Goal: Task Accomplishment & Management: Use online tool/utility

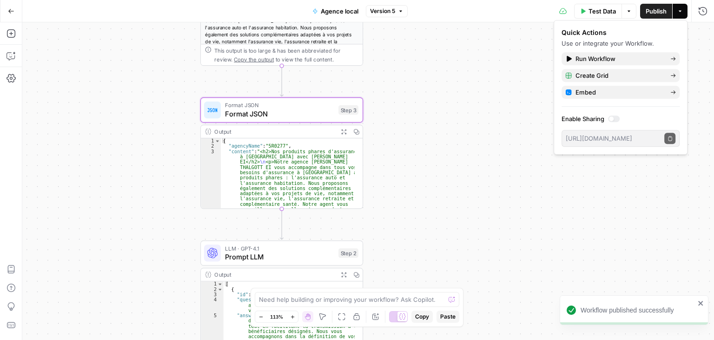
scroll to position [63, 0]
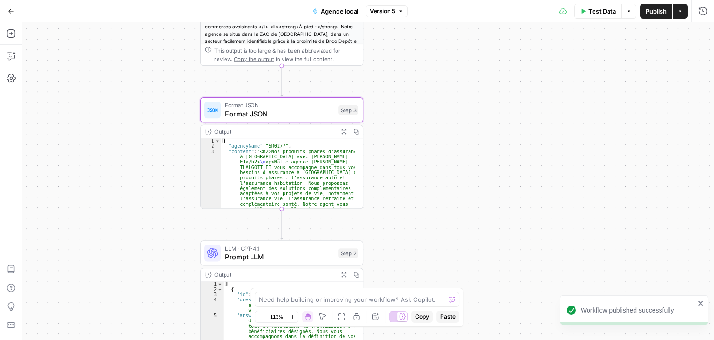
click at [131, 153] on div "Workflow Input Settings Inputs LLM · GPT-4.1 Prompt LLM Step 1 Output Expand Ou…" at bounding box center [368, 180] width 692 height 317
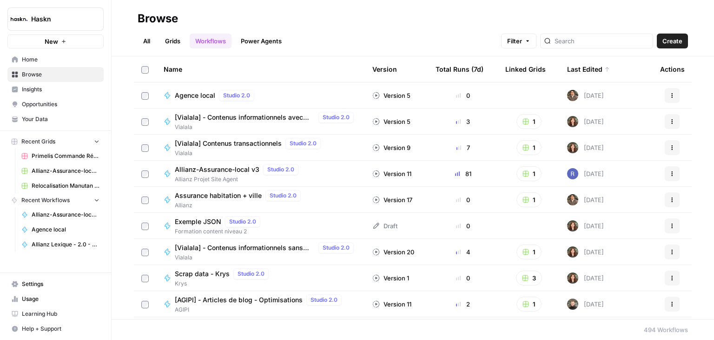
click at [205, 96] on span "Agence local" at bounding box center [195, 95] width 40 height 9
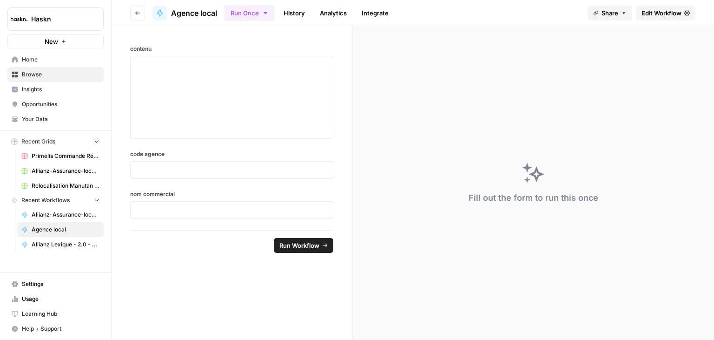
click at [678, 18] on link "Edit Workflow" at bounding box center [666, 13] width 60 height 15
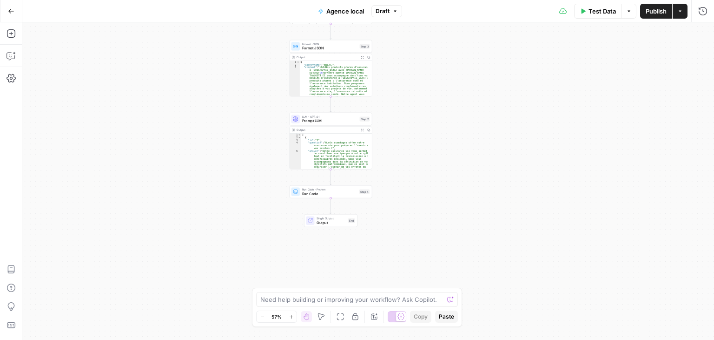
click at [429, 191] on div "Workflow Input Settings Inputs LLM · GPT-4.1 Prompt LLM Step 1 Output Expand Ou…" at bounding box center [368, 180] width 692 height 317
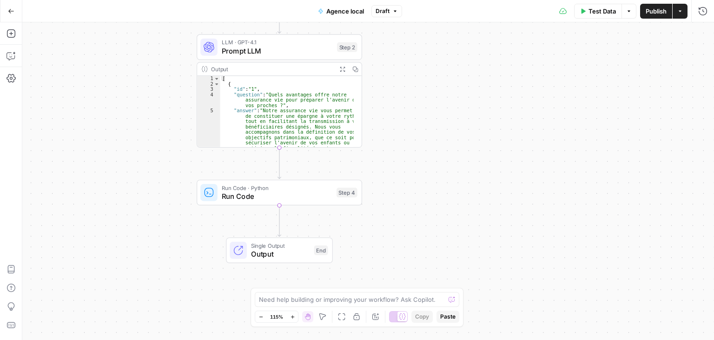
click at [604, 11] on span "Test Data" at bounding box center [602, 11] width 27 height 9
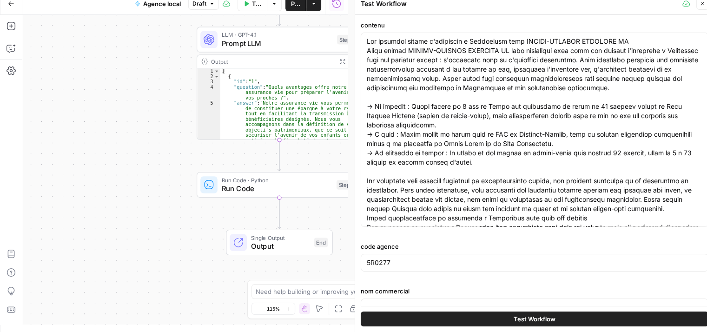
click at [703, 6] on icon "button" at bounding box center [703, 4] width 6 height 6
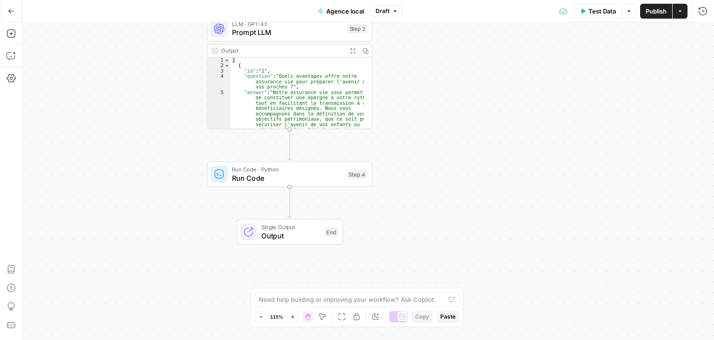
click at [604, 9] on span "Test Data" at bounding box center [602, 11] width 27 height 9
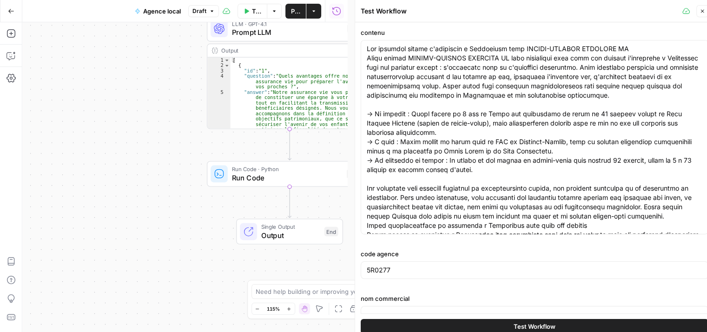
scroll to position [19, 0]
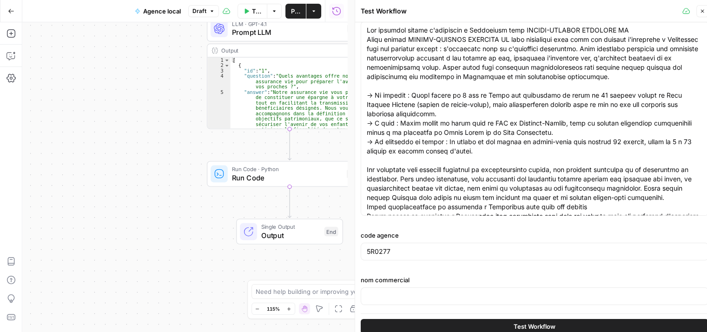
click at [418, 300] on div at bounding box center [535, 296] width 348 height 18
paste input "PIERRE-EDOUARD THALGOTT EI"
type input "PIERRE-EDOUARD THALGOTT EI"
click at [550, 323] on span "Test Workflow" at bounding box center [535, 326] width 42 height 9
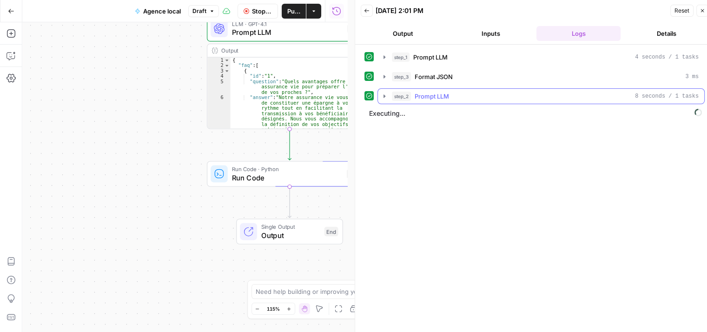
click at [382, 96] on icon "button" at bounding box center [384, 96] width 7 height 7
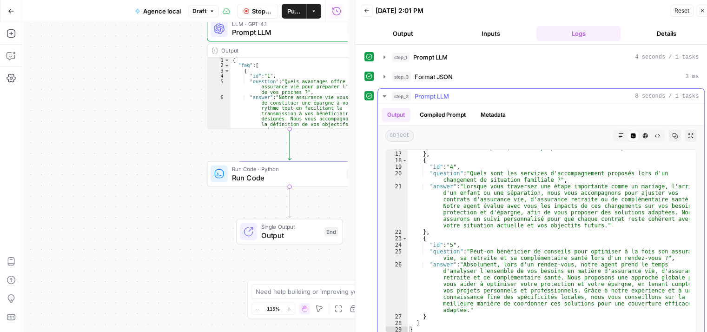
scroll to position [18, 0]
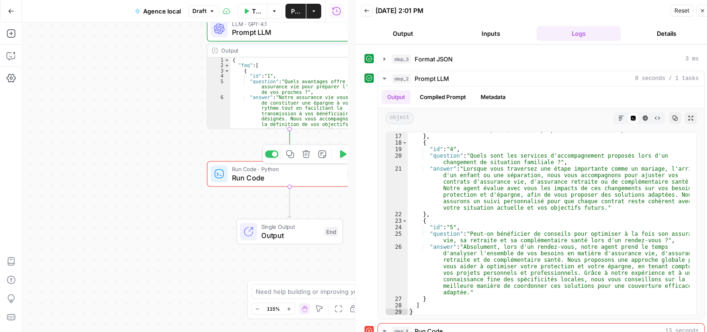
click at [246, 177] on span "Run Code" at bounding box center [287, 178] width 111 height 11
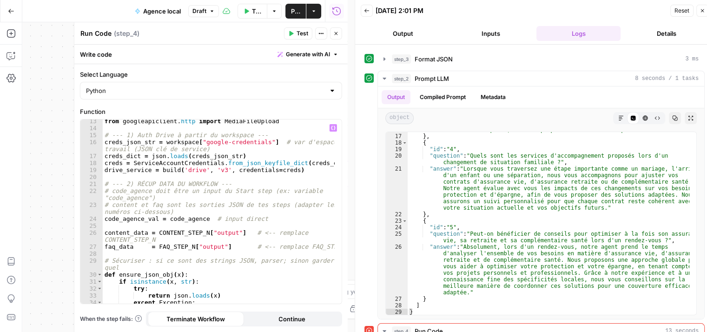
scroll to position [108, 0]
type textarea "**********"
click at [244, 187] on div "from googleapiclient . http import MediaFileUpload # --- 1) Auth Drive à partir…" at bounding box center [219, 219] width 233 height 206
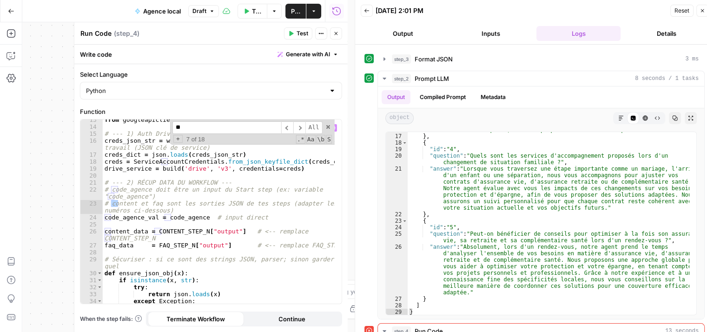
type input "*"
type input "******"
click at [227, 231] on div "from googleapiclient . http import MediaFileUpload # --- 1) Auth Drive à partir…" at bounding box center [219, 212] width 232 height 184
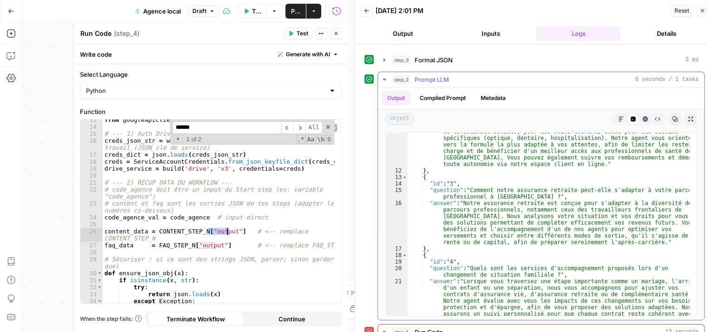
scroll to position [240, 0]
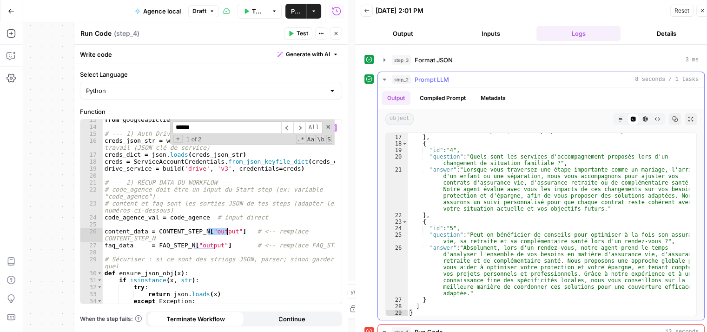
type textarea "**********"
click at [381, 79] on icon "button" at bounding box center [384, 79] width 7 height 7
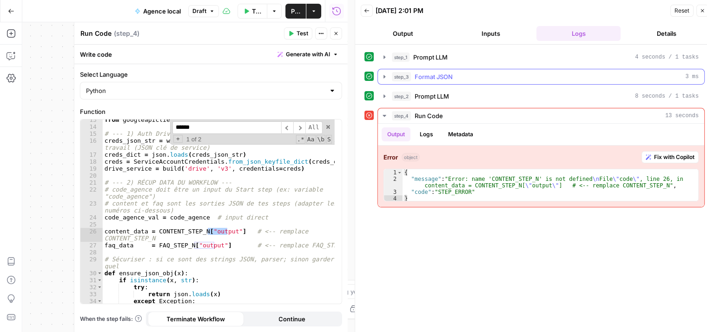
click at [385, 81] on button "step_3 Format JSON 3 ms" at bounding box center [541, 76] width 327 height 15
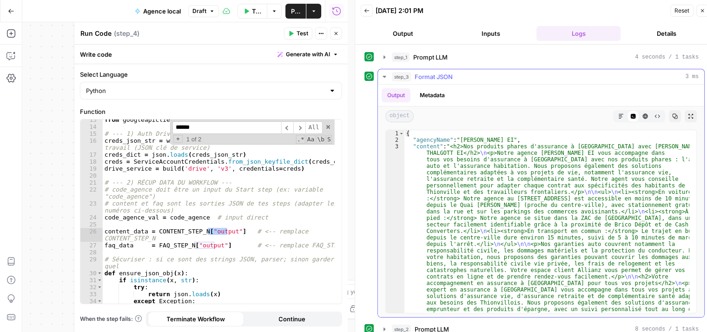
click at [385, 77] on icon "button" at bounding box center [384, 76] width 7 height 7
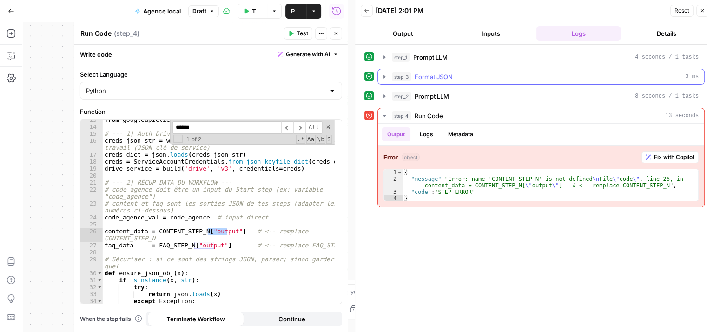
click at [386, 77] on icon "button" at bounding box center [384, 76] width 7 height 7
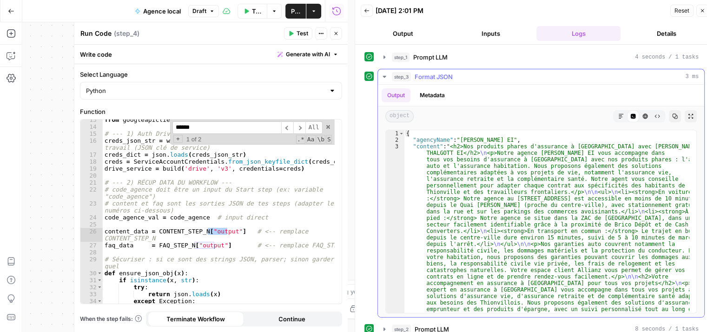
click at [386, 77] on icon "button" at bounding box center [384, 76] width 7 height 7
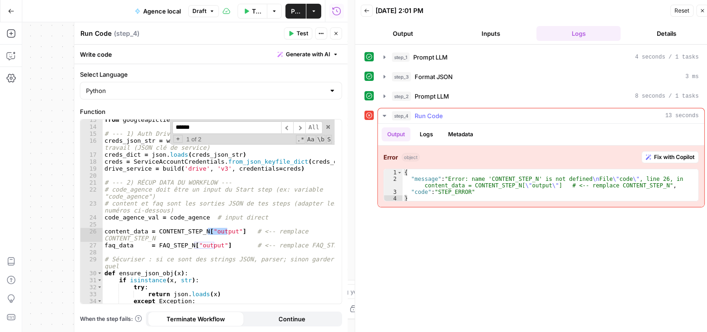
click at [422, 134] on button "Logs" at bounding box center [426, 134] width 25 height 14
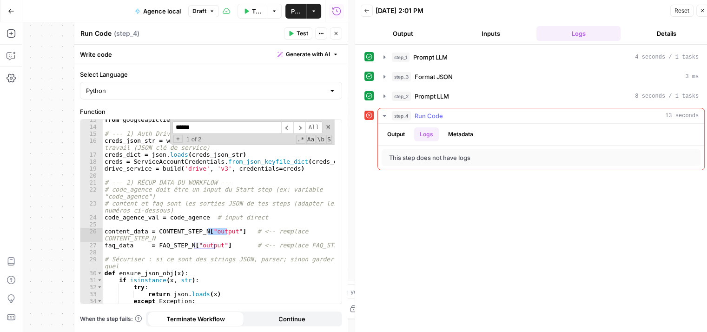
click at [452, 134] on button "Metadata" at bounding box center [461, 134] width 36 height 14
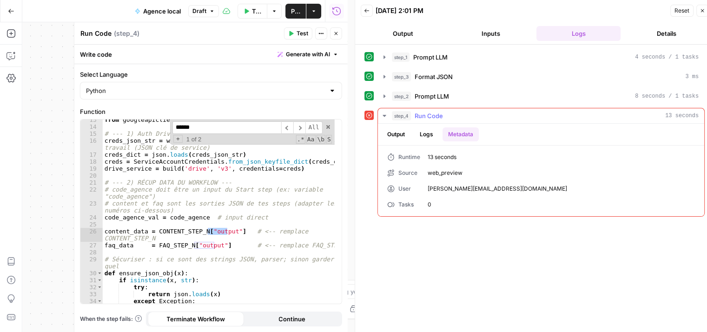
click at [398, 129] on button "Output" at bounding box center [396, 134] width 29 height 14
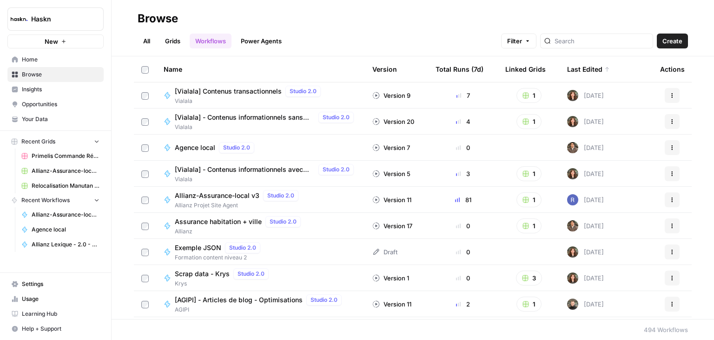
click at [193, 150] on span "Agence local" at bounding box center [195, 147] width 40 height 9
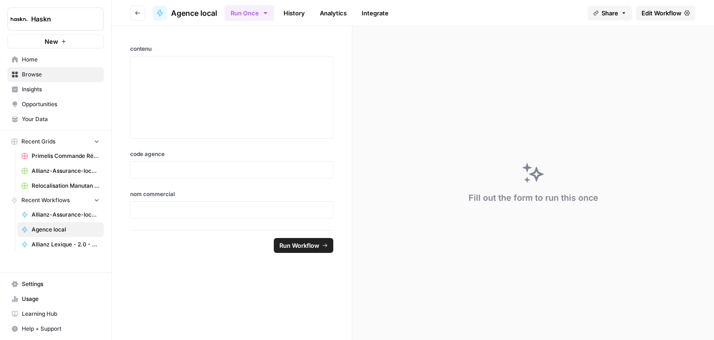
click at [661, 9] on span "Edit Workflow" at bounding box center [662, 12] width 40 height 9
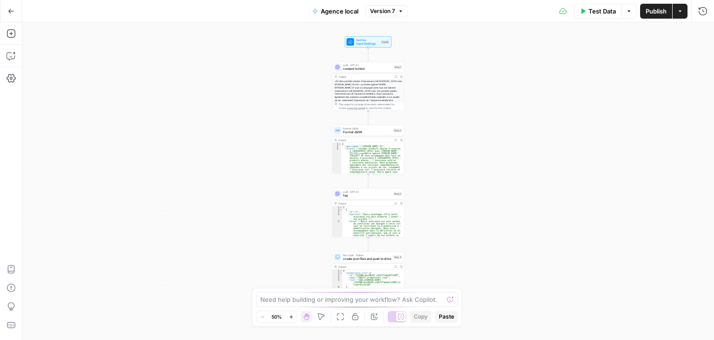
click at [465, 187] on div "Workflow Input Settings Inputs LLM · GPT-4.1 content to html Step 1 Output Expa…" at bounding box center [368, 180] width 692 height 317
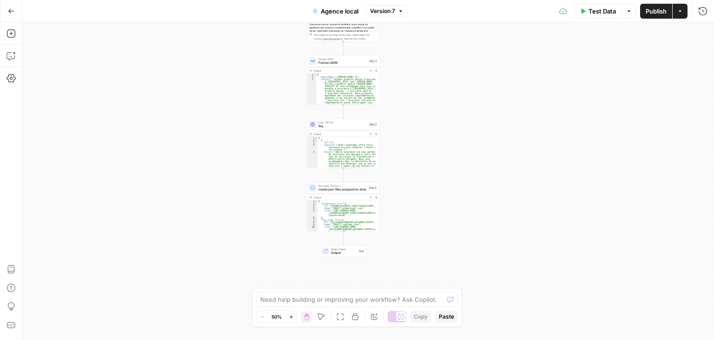
click at [508, 117] on div "Workflow Input Settings Inputs LLM · GPT-4.1 content to html Step 1 Output Expa…" at bounding box center [368, 180] width 692 height 317
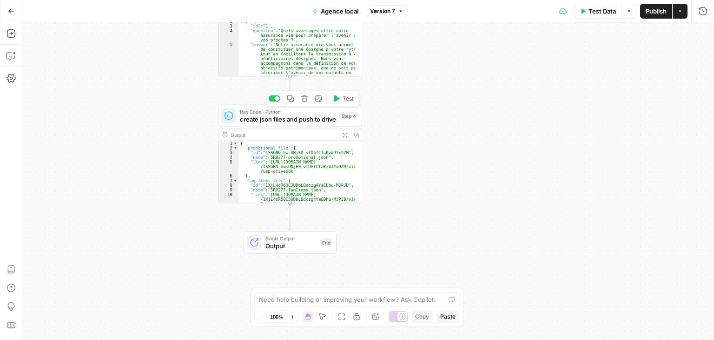
click at [251, 123] on div "Run Code · Python create json files and push to drive Step 4 Copy step Delete s…" at bounding box center [290, 116] width 144 height 22
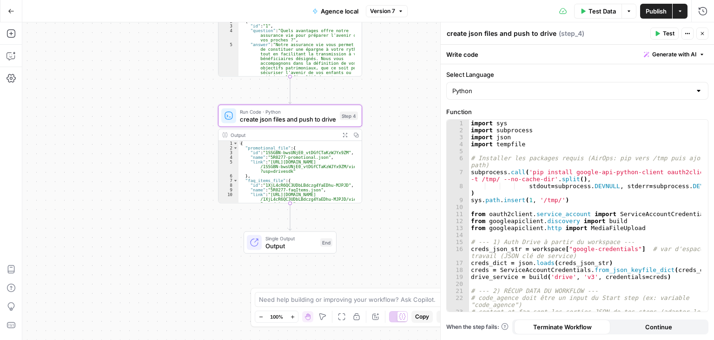
click at [707, 34] on button "Close" at bounding box center [703, 33] width 12 height 12
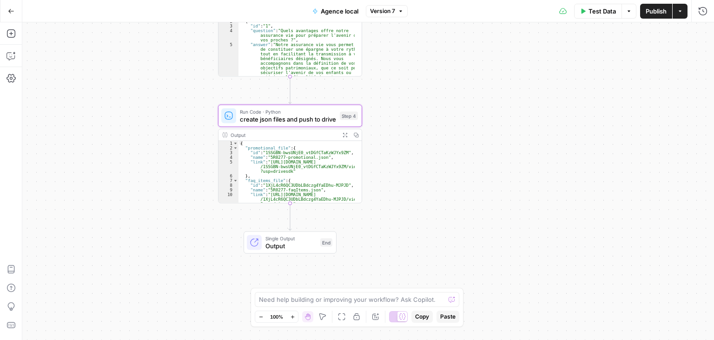
click at [604, 13] on span "Test Data" at bounding box center [602, 11] width 27 height 9
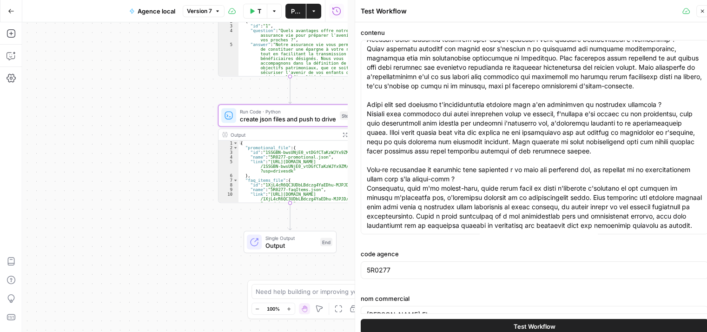
scroll to position [19, 0]
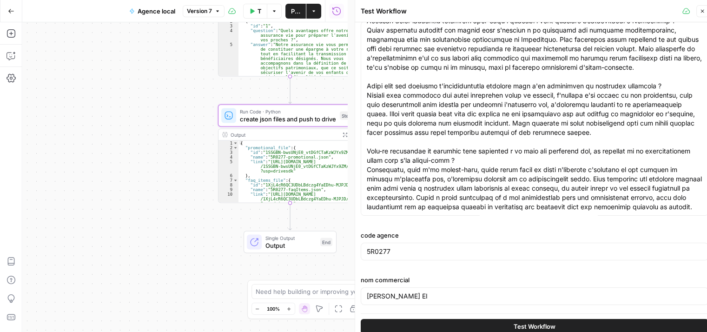
click at [702, 13] on icon "button" at bounding box center [703, 11] width 6 height 6
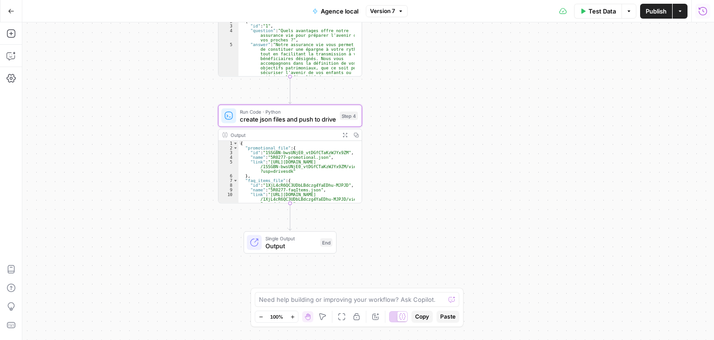
click at [705, 12] on icon "button" at bounding box center [703, 11] width 8 height 8
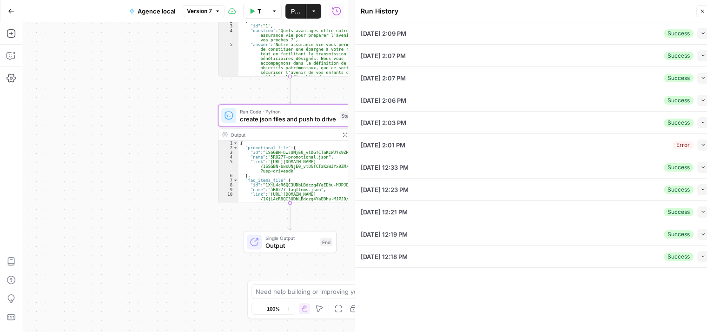
click at [407, 37] on span "10/06/25 at 2:09 PM" at bounding box center [384, 33] width 46 height 9
click at [704, 32] on icon "button" at bounding box center [703, 33] width 5 height 5
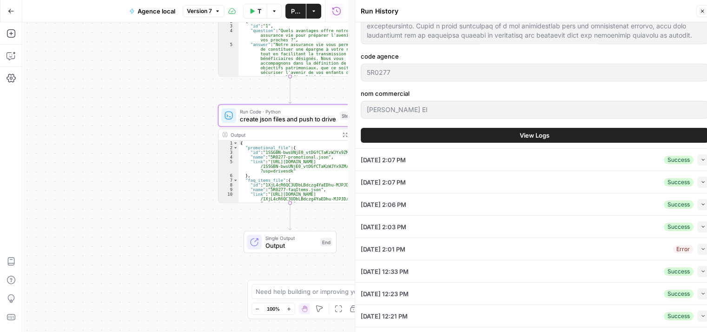
scroll to position [212, 0]
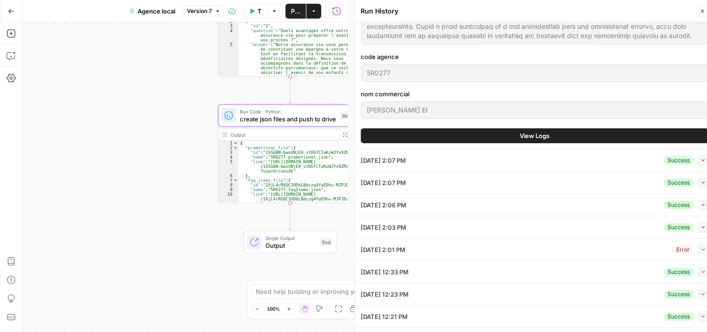
click at [547, 134] on button "View Logs" at bounding box center [535, 135] width 348 height 15
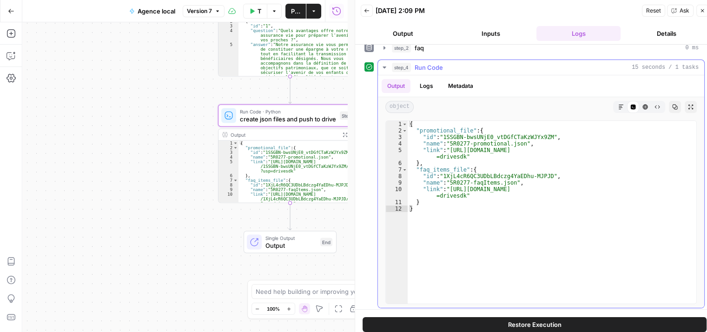
scroll to position [49, 0]
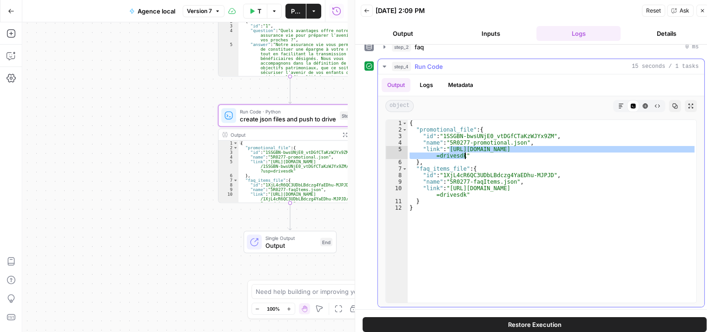
drag, startPoint x: 450, startPoint y: 147, endPoint x: 473, endPoint y: 153, distance: 23.5
click at [473, 153] on div "{ "promotional_file" : { "id" : "1SSGBN-bwsUNjE0_vtDGfCTaKzWJYx9ZM" , "name" : …" at bounding box center [552, 218] width 289 height 196
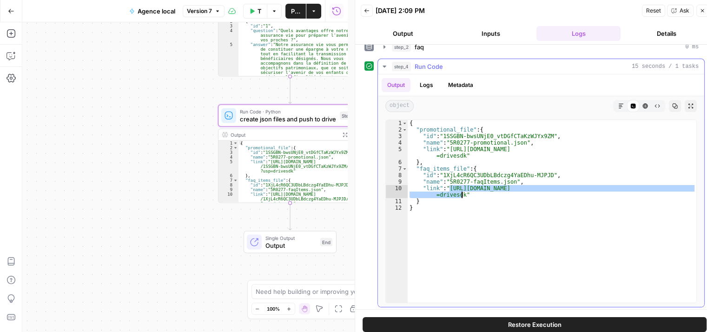
drag, startPoint x: 451, startPoint y: 187, endPoint x: 460, endPoint y: 193, distance: 11.0
click at [460, 193] on div "{ "promotional_file" : { "id" : "1SSGBN-bwsUNjE0_vtDGfCTaKzWJYx9ZM" , "name" : …" at bounding box center [552, 218] width 289 height 196
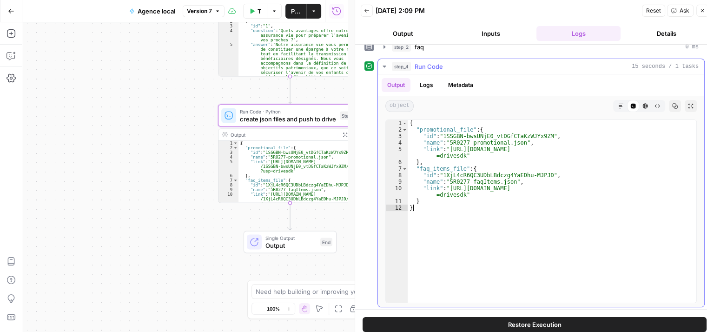
click at [566, 235] on div "{ "promotional_file" : { "id" : "1SSGBN-bwsUNjE0_vtDGfCTaKzWJYx9ZM" , "name" : …" at bounding box center [552, 218] width 289 height 196
type textarea "*"
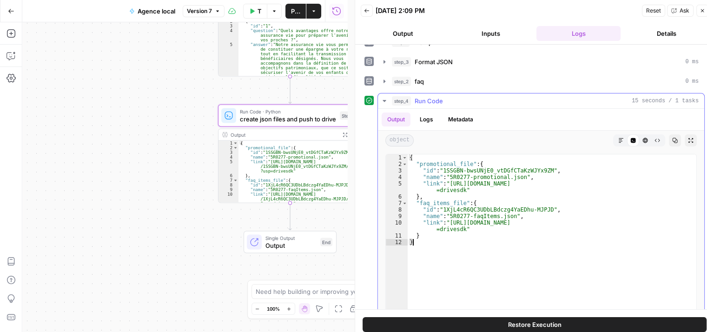
scroll to position [0, 0]
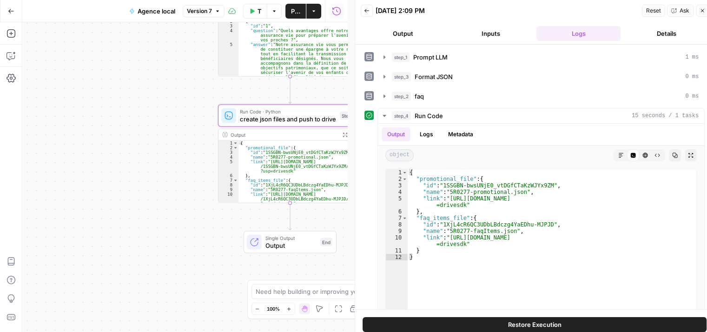
click at [703, 9] on icon "button" at bounding box center [703, 11] width 6 height 6
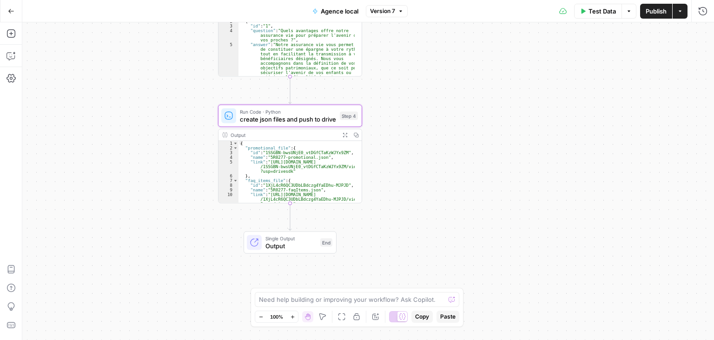
click at [608, 14] on span "Test Data" at bounding box center [602, 11] width 27 height 9
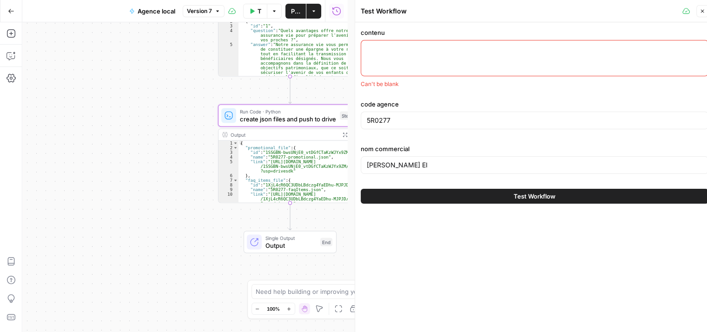
paste textarea "Votre assurance à Cesson-Sévigné avec nos produits phares Notre agence EIRL MAT…"
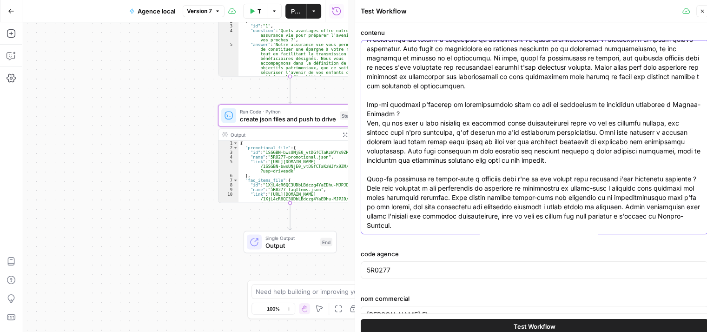
type textarea "Votre assurance à Cesson-Sévigné avec nos produits phares Notre agence EIRL MAT…"
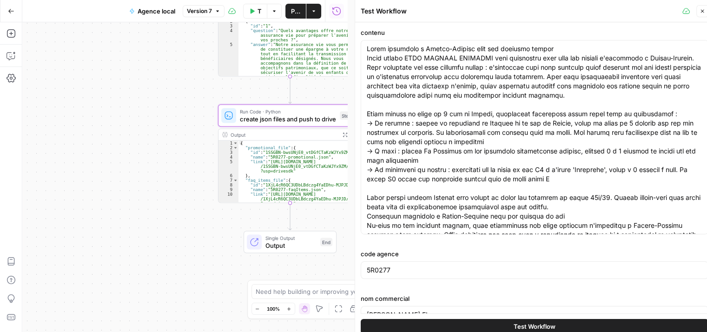
click at [393, 276] on div "5R0277" at bounding box center [535, 270] width 348 height 18
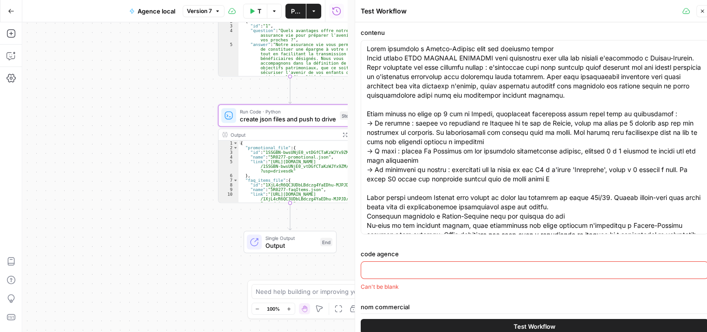
paste input "H93506"
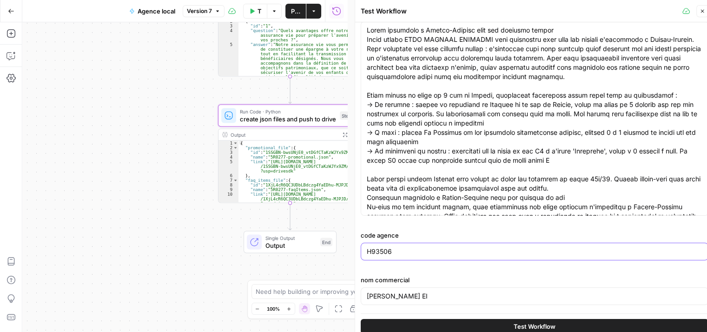
scroll to position [7, 0]
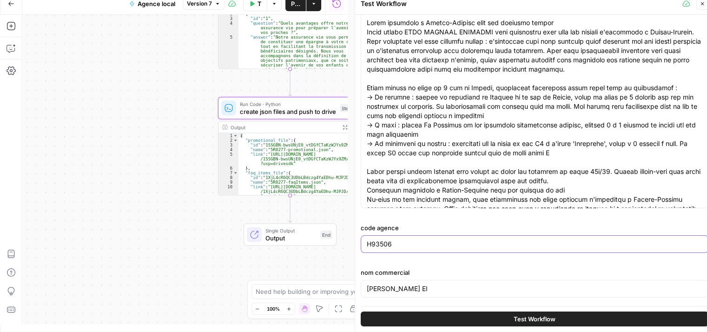
type input "H93506"
click at [449, 287] on input "PIERRE-EDOUARD THALGOTT EI" at bounding box center [535, 288] width 336 height 9
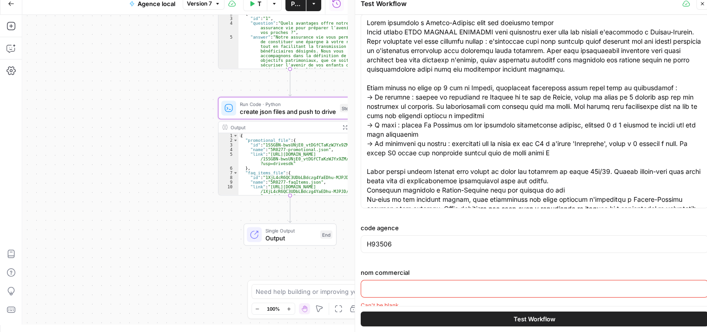
paste input "EIRL MATHIEU JULIENNE"
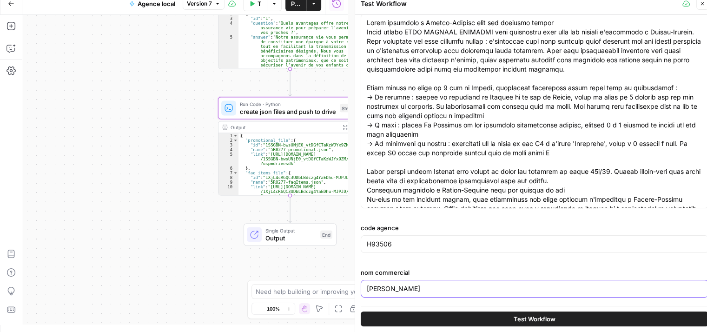
click at [449, 287] on input "EIRL MATHIEU JULIENNE" at bounding box center [535, 288] width 336 height 9
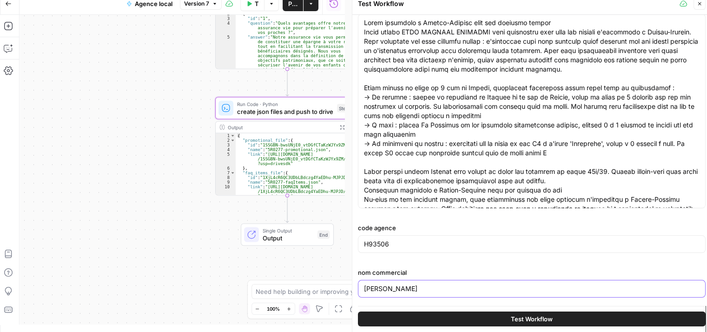
type input "EIRL MATHIEU JULIENNE"
click at [537, 317] on span "Test Workflow" at bounding box center [532, 318] width 42 height 9
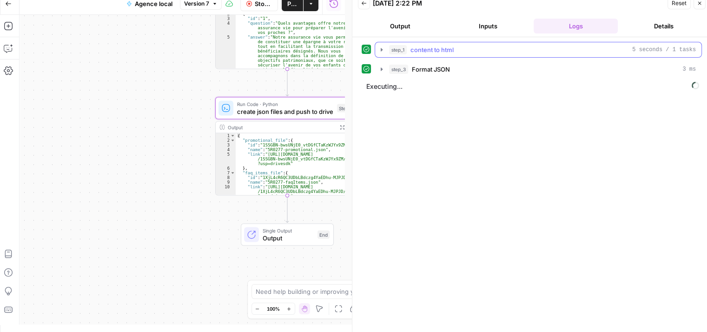
click at [380, 51] on icon "button" at bounding box center [381, 49] width 7 height 7
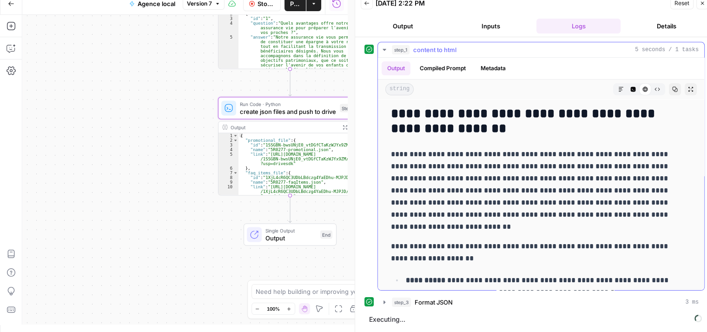
click at [655, 88] on icon "button" at bounding box center [658, 90] width 6 height 6
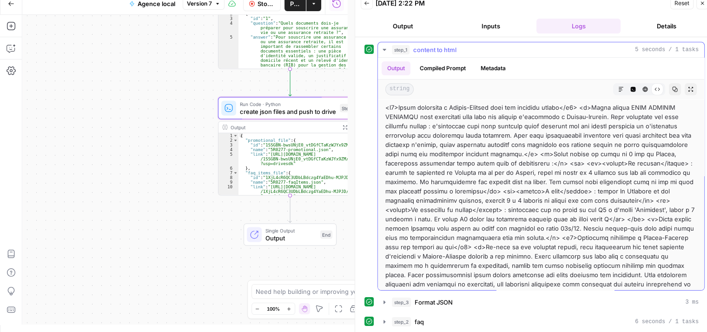
click at [385, 49] on icon "button" at bounding box center [384, 50] width 3 height 2
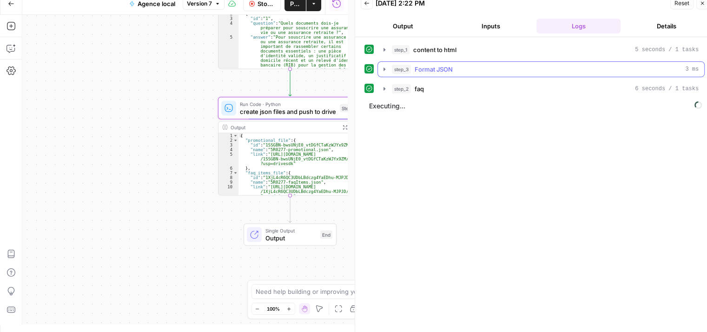
click at [384, 70] on icon "button" at bounding box center [385, 68] width 2 height 3
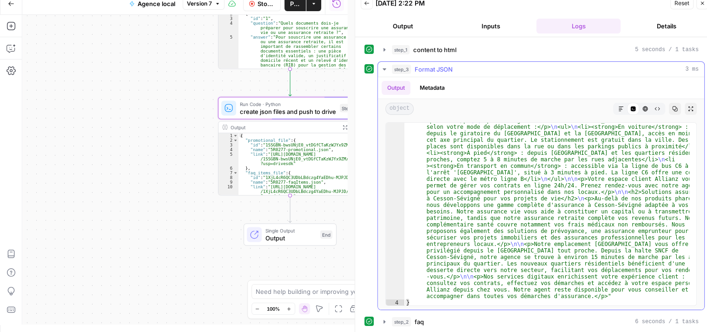
scroll to position [18, 0]
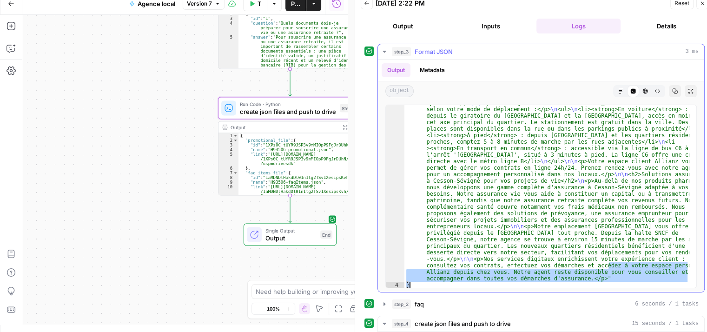
drag, startPoint x: 609, startPoint y: 263, endPoint x: 583, endPoint y: 279, distance: 30.5
click at [583, 279] on div ""content" : "<h2>Votre assurance à Cesson-Sévigné avec nos produits phares</h2>…" at bounding box center [547, 263] width 285 height 418
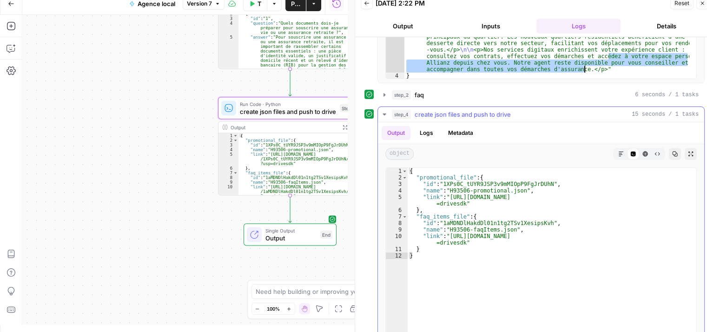
scroll to position [253, 0]
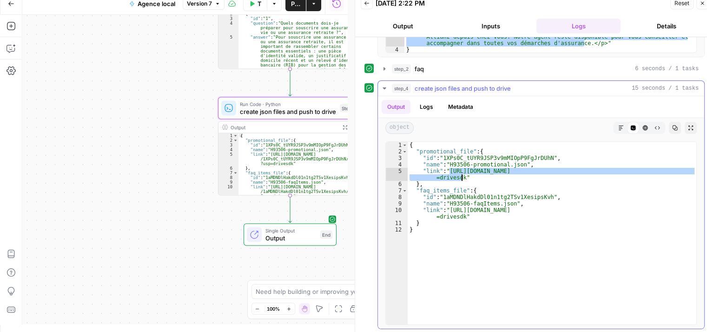
drag, startPoint x: 449, startPoint y: 170, endPoint x: 461, endPoint y: 178, distance: 14.8
click at [461, 178] on div "{ "promotional_file" : { "id" : "1XPs0C_tUYR9JSP3v9mMIOpP9FgJrDUhN" , "name" : …" at bounding box center [552, 240] width 289 height 196
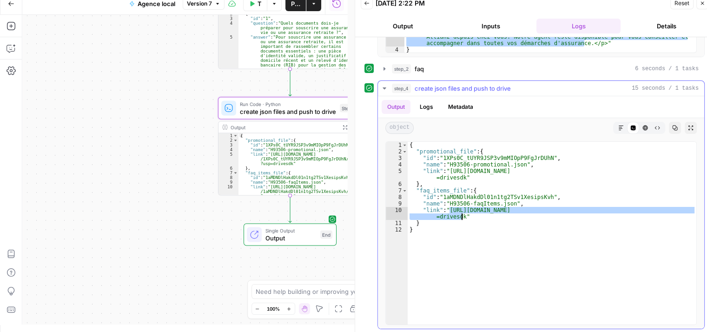
drag, startPoint x: 450, startPoint y: 207, endPoint x: 463, endPoint y: 214, distance: 14.6
click at [463, 214] on div "{ "promotional_file" : { "id" : "1XPs0C_tUYR9JSP3v9mMIOpP9FgJrDUhN" , "name" : …" at bounding box center [552, 240] width 289 height 196
type textarea "**********"
click at [423, 107] on button "Logs" at bounding box center [426, 107] width 25 height 14
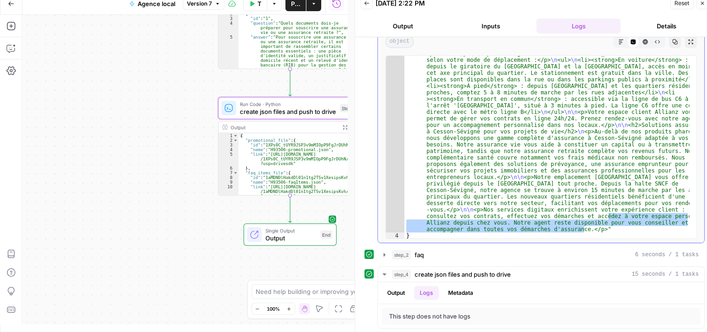
click at [673, 42] on icon "button" at bounding box center [676, 42] width 6 height 6
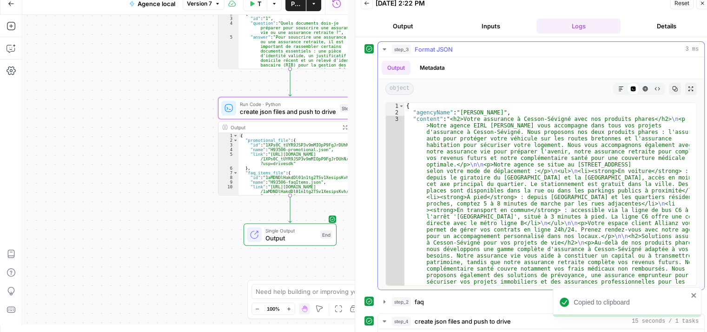
scroll to position [0, 0]
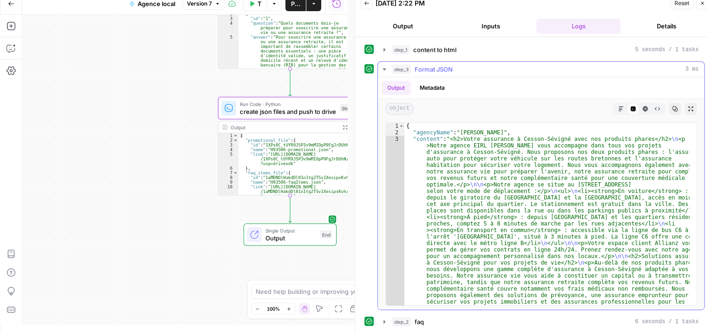
click at [388, 66] on button "step_3 Format JSON 3 ms" at bounding box center [541, 69] width 327 height 15
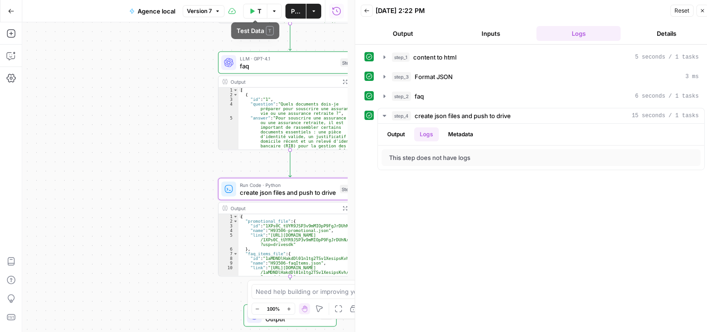
click at [258, 13] on span "Test Data" at bounding box center [260, 11] width 4 height 9
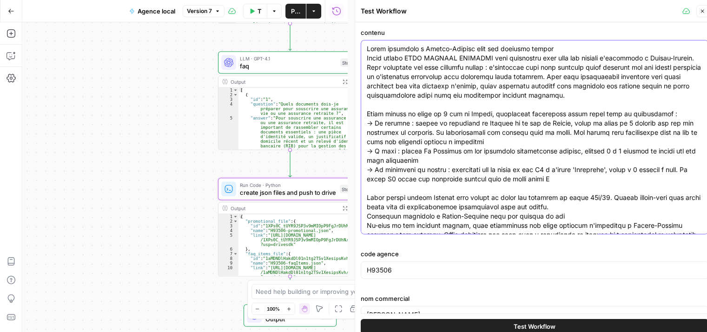
drag, startPoint x: 558, startPoint y: 48, endPoint x: 358, endPoint y: 45, distance: 200.0
click at [358, 45] on div "Test Workflow Close contenu code agence H93506 nom commercial EIRL MATHIEU JULI…" at bounding box center [535, 170] width 360 height 340
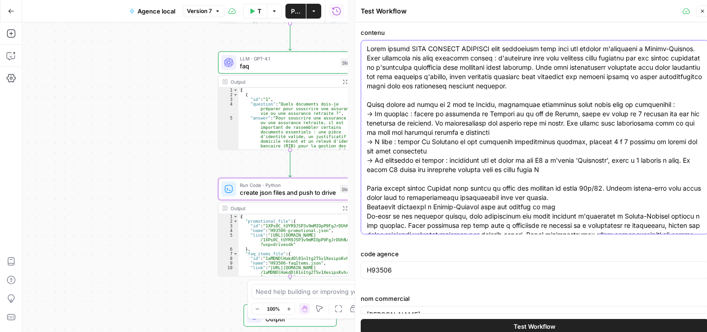
type textarea "Notre agence EIRL MATHIEU JULIENNE vous accompagne dans tous vos projets d'assu…"
click at [543, 328] on span "Test Workflow" at bounding box center [535, 326] width 42 height 9
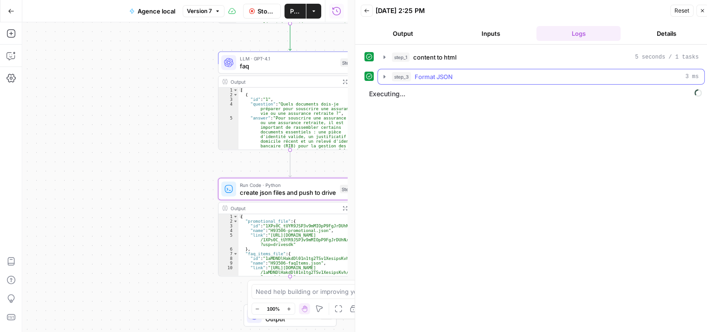
click at [385, 73] on icon "button" at bounding box center [384, 76] width 7 height 7
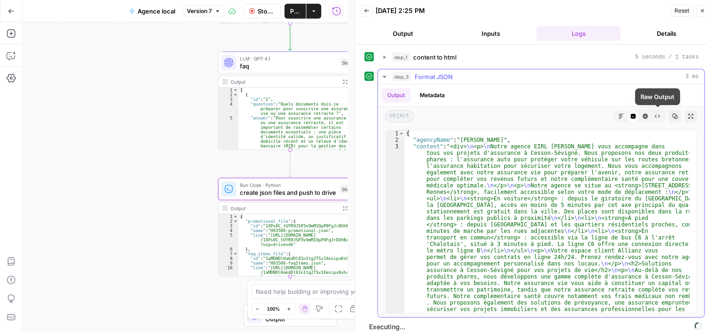
click at [655, 115] on icon "button" at bounding box center [657, 116] width 5 height 3
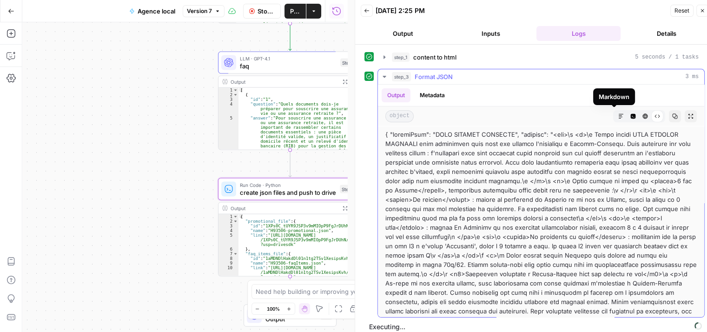
click at [619, 116] on icon "button" at bounding box center [622, 116] width 6 height 6
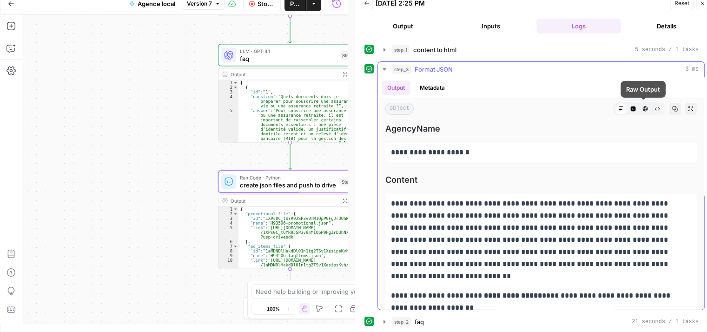
click at [652, 105] on button "Raw Output" at bounding box center [658, 109] width 12 height 12
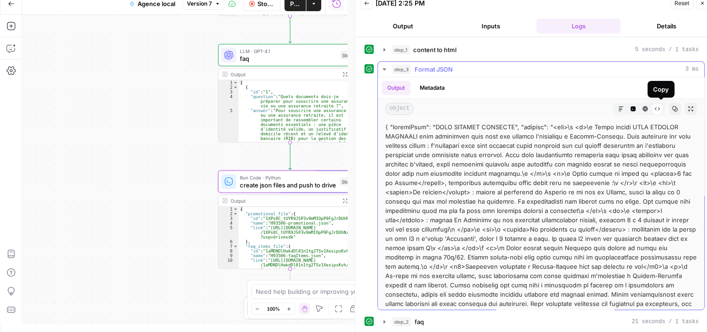
click at [673, 110] on icon "button" at bounding box center [676, 109] width 6 height 6
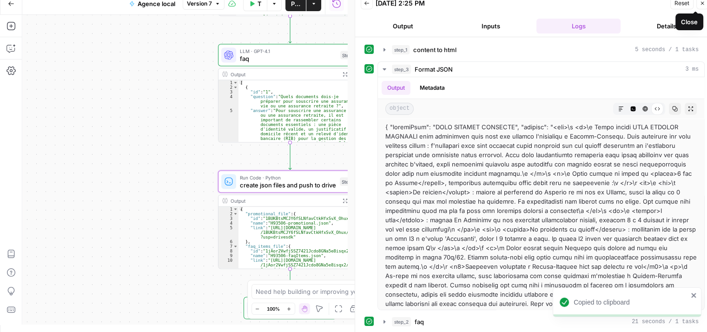
click at [701, 4] on icon "button" at bounding box center [702, 3] width 3 height 3
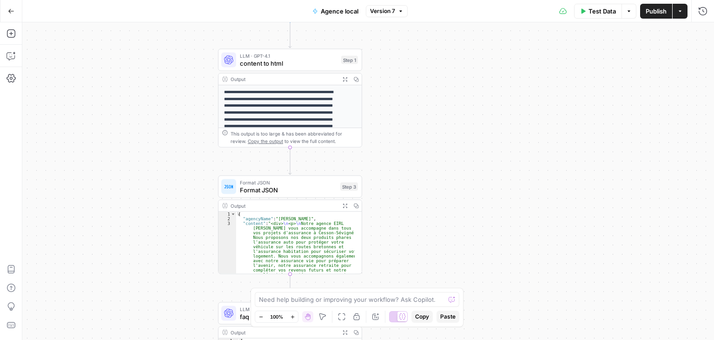
click at [594, 11] on span "Test Data" at bounding box center [602, 11] width 27 height 9
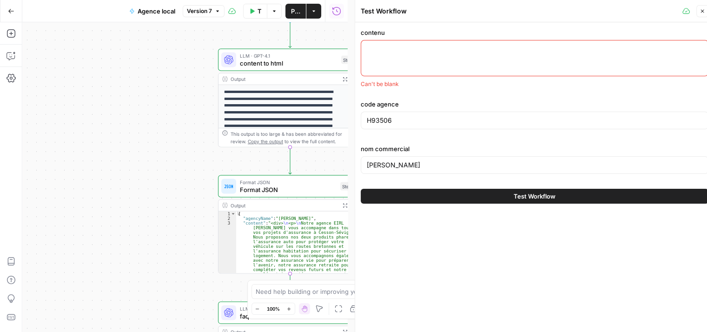
paste textarea "Votre assurance à Cesson-Sévigné pour auto et habitation Notre agence située 8 …"
type textarea "Votre assurance à Cesson-Sévigné pour auto et habitation Notre agence située 8 …"
paste textarea "Votre assurance à Cesson-Sévigné avec nos produits phares Notre agence EIRL MAT…"
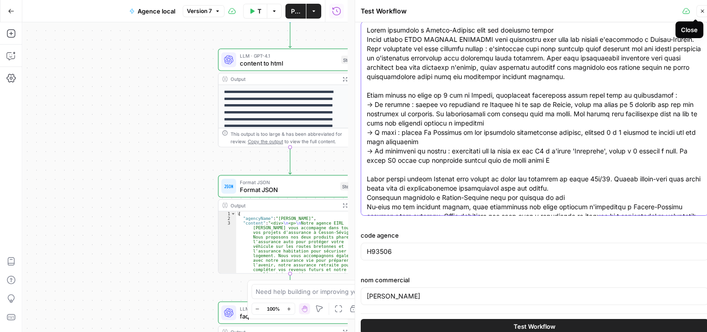
type textarea "Votre assurance à Cesson-Sévigné avec nos produits phares Notre agence EIRL MAT…"
click at [705, 13] on icon "button" at bounding box center [703, 11] width 6 height 6
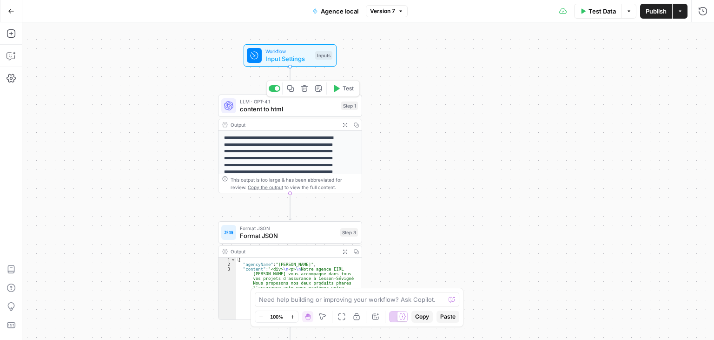
click at [252, 106] on span "content to html" at bounding box center [289, 108] width 98 height 9
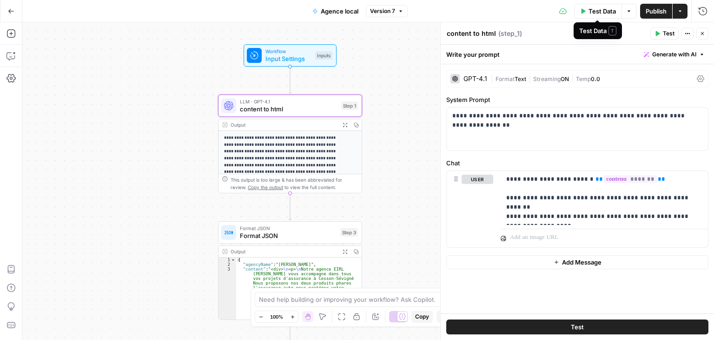
click at [607, 12] on span "Test Data" at bounding box center [602, 11] width 27 height 9
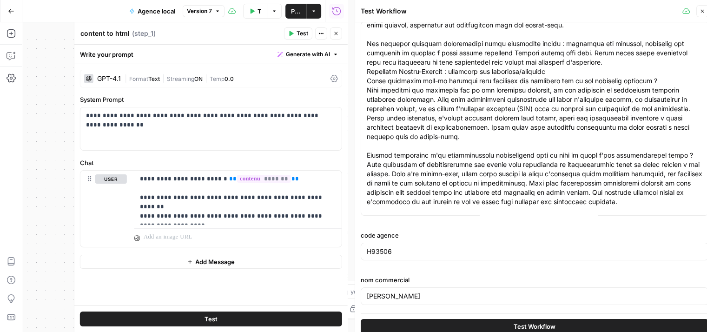
scroll to position [233, 0]
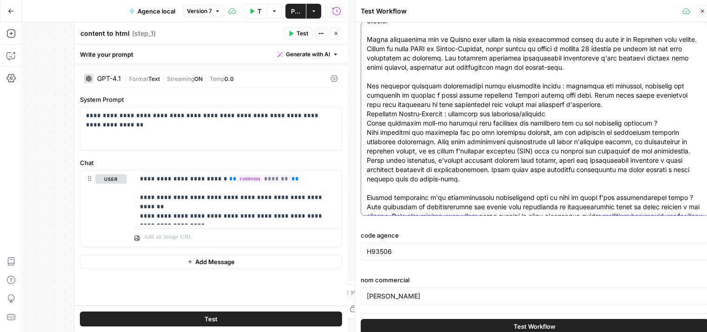
click at [601, 122] on textarea "contenu" at bounding box center [535, 128] width 336 height 670
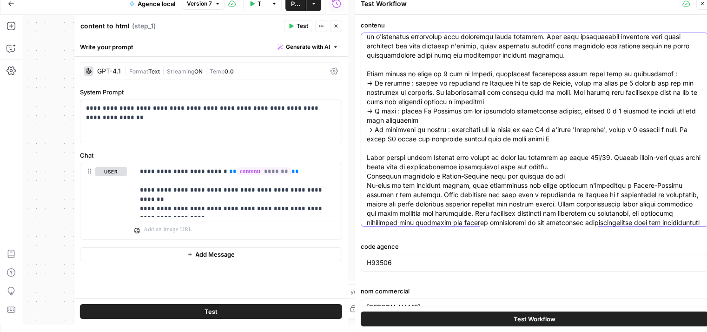
scroll to position [0, 0]
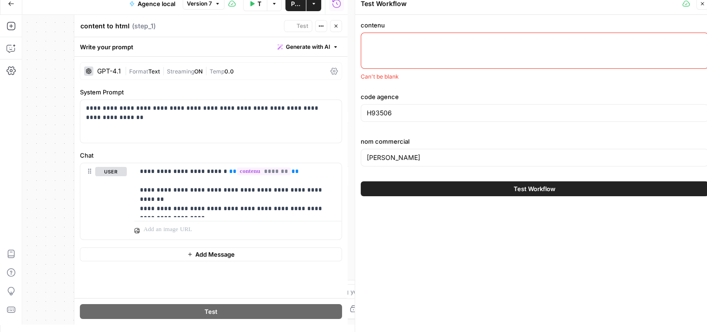
paste textarea "## **Votre assurance à Cesson-Sévigné avec nos produits phares** Notre agence E…"
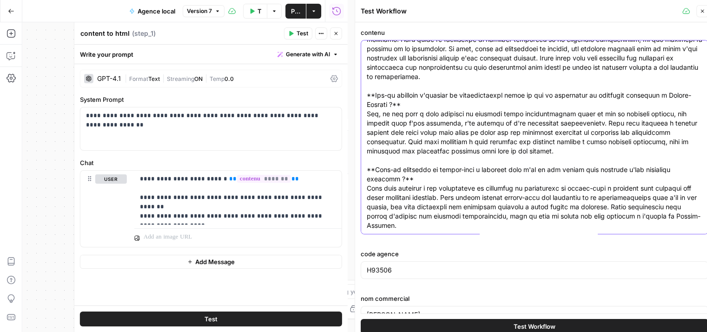
scroll to position [19, 0]
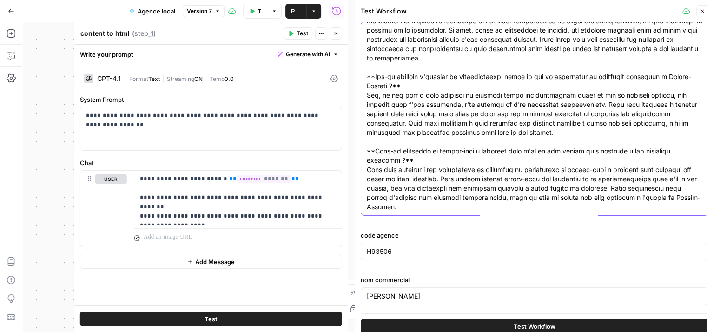
type textarea "## **Votre assurance à Cesson-Sévigné avec nos produits phares** Notre agence E…"
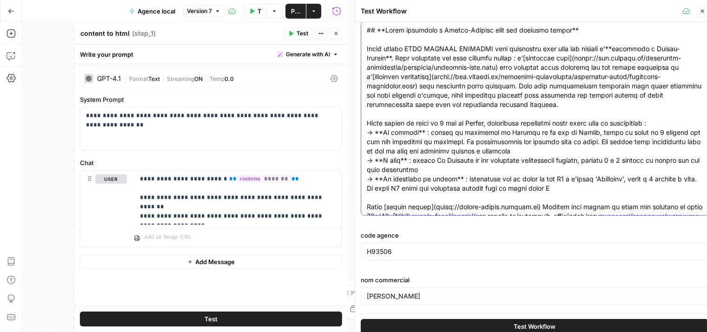
scroll to position [7, 0]
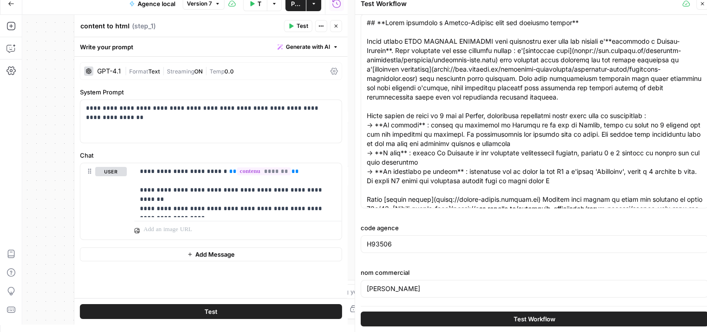
click at [558, 319] on button "Test Workflow" at bounding box center [535, 319] width 348 height 15
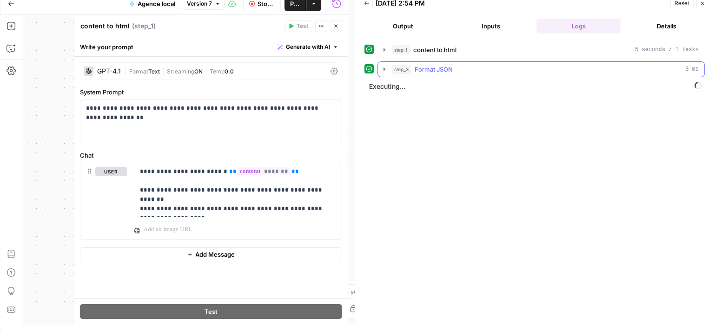
click at [384, 68] on icon "button" at bounding box center [385, 68] width 2 height 3
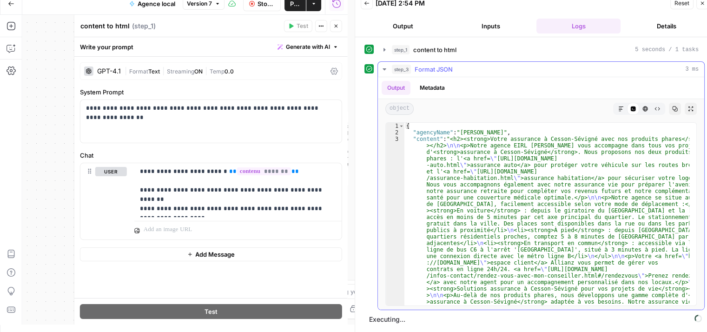
click at [655, 107] on icon "button" at bounding box center [658, 109] width 6 height 6
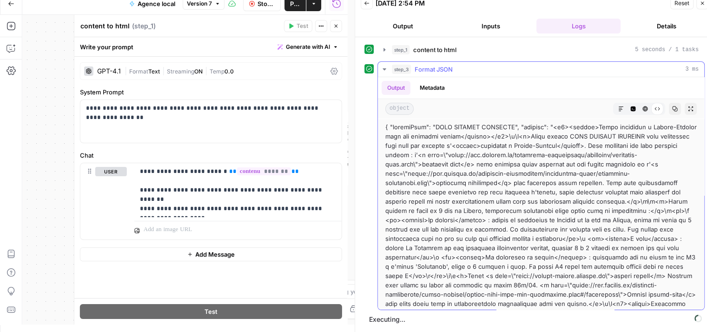
click at [619, 108] on icon "button" at bounding box center [622, 109] width 6 height 6
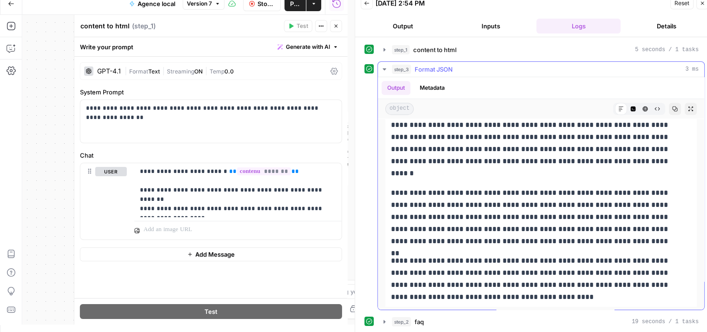
scroll to position [18, 0]
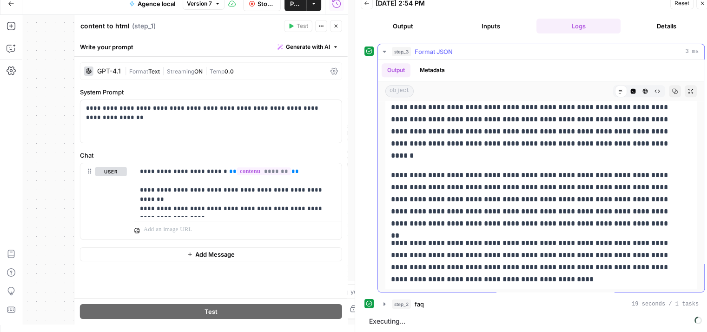
click at [384, 48] on icon "button" at bounding box center [384, 51] width 7 height 7
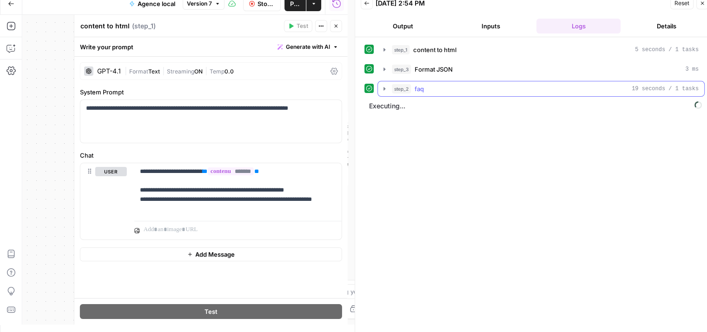
click at [385, 85] on icon "button" at bounding box center [384, 88] width 7 height 7
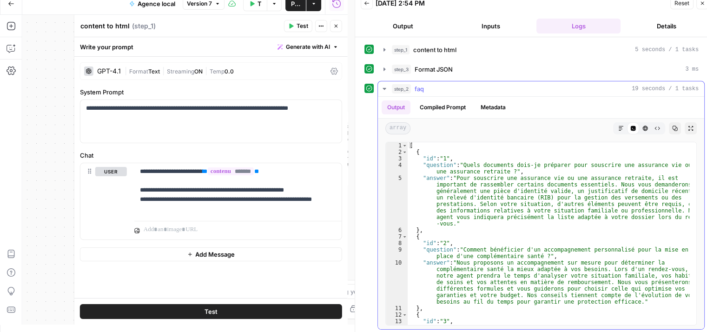
click at [387, 87] on icon "button" at bounding box center [384, 88] width 7 height 7
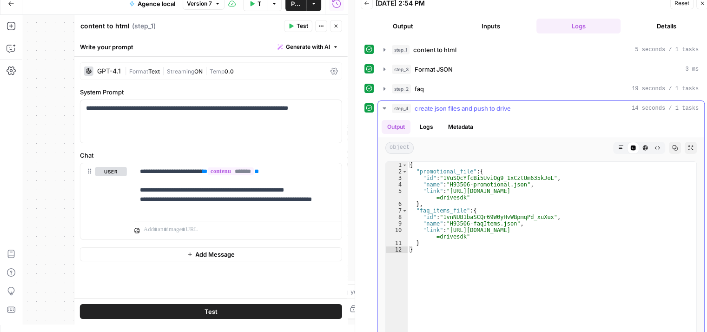
click at [383, 107] on icon "button" at bounding box center [384, 108] width 3 height 2
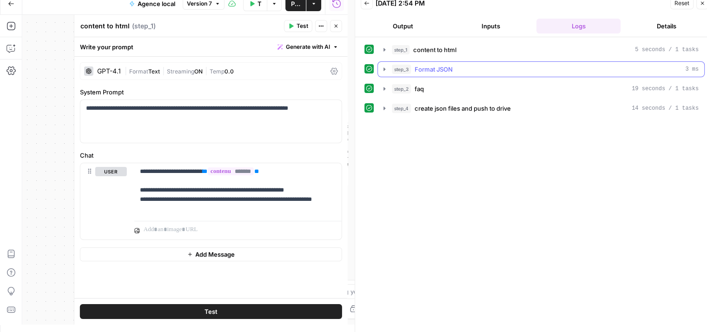
click at [385, 70] on icon "button" at bounding box center [384, 69] width 7 height 7
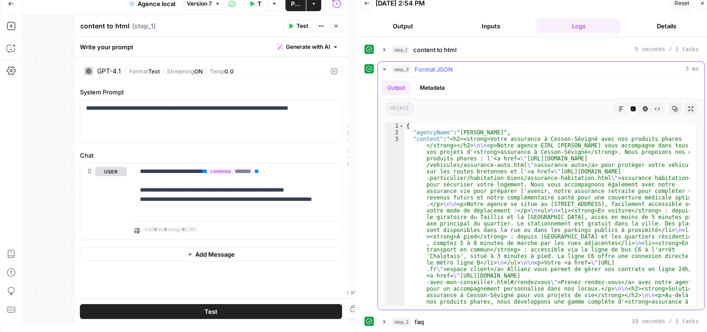
click at [669, 105] on button "Copy" at bounding box center [675, 109] width 12 height 12
click at [258, 4] on span "Test Data" at bounding box center [260, 3] width 4 height 9
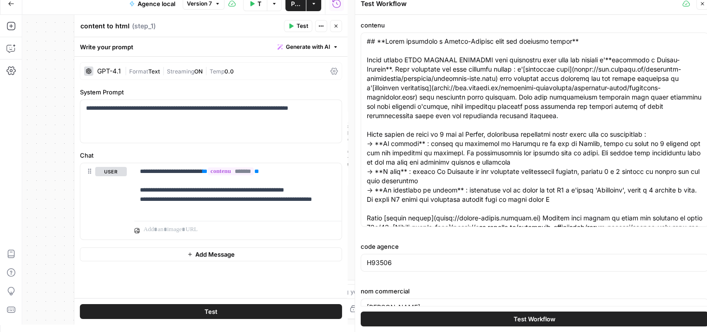
click at [255, 6] on button "Test Data" at bounding box center [255, 3] width 25 height 15
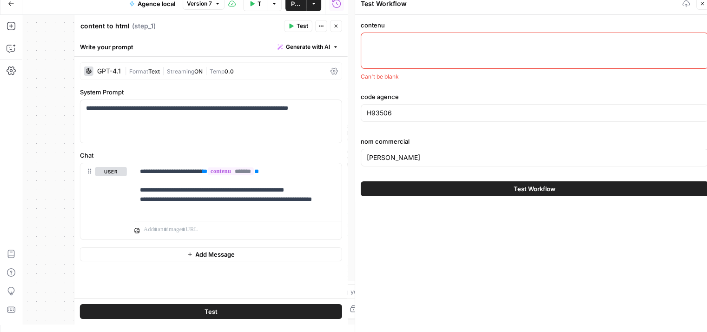
paste textarea "## **Votre assurance à Argelès sur mer auto et habitation** Protégez votre véhi…"
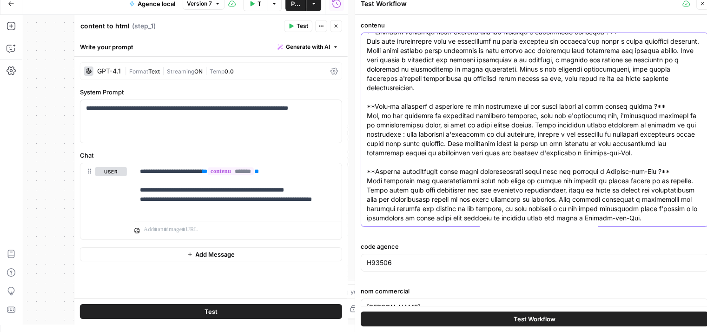
scroll to position [548, 0]
type textarea "## **Votre assurance à Argelès sur mer auto et habitation** Protégez votre véhi…"
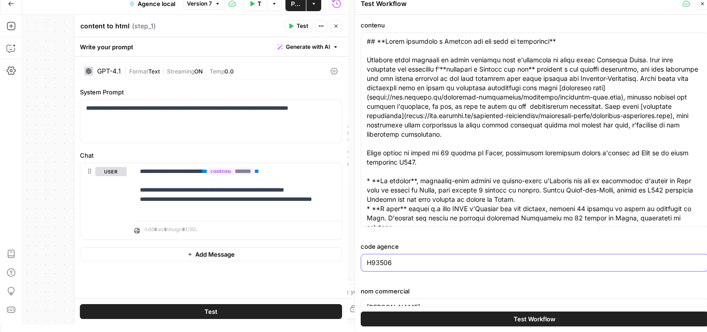
click at [413, 265] on input "H93506" at bounding box center [535, 262] width 336 height 9
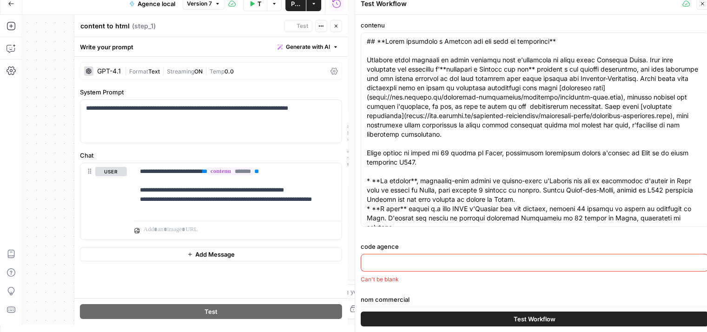
paste input "H96639"
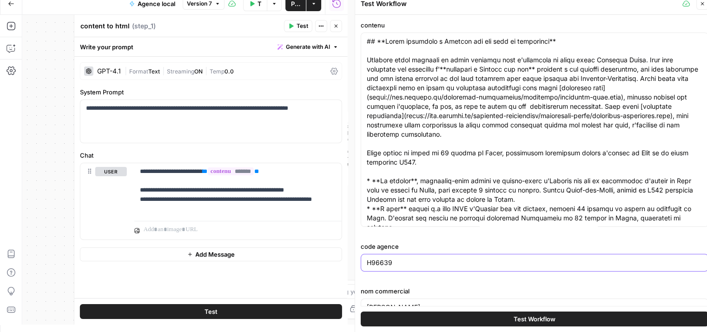
scroll to position [19, 0]
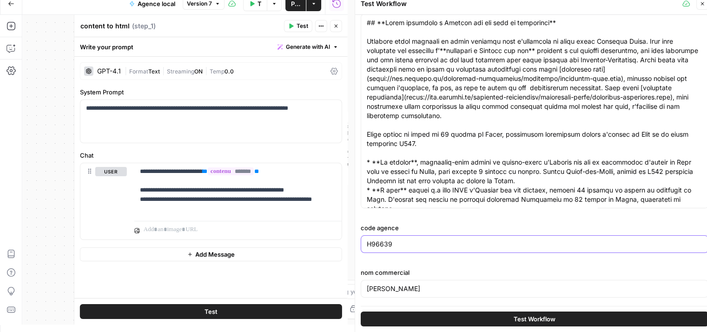
type input "H96639"
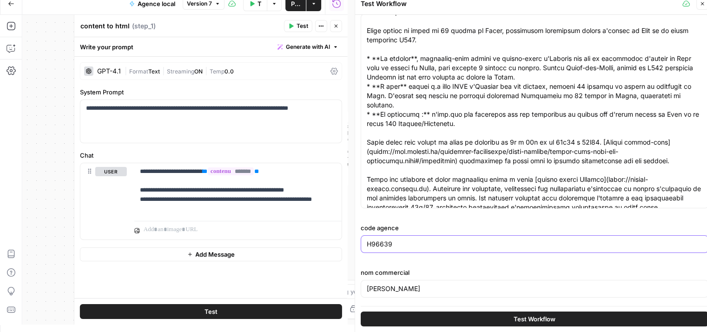
scroll to position [112, 0]
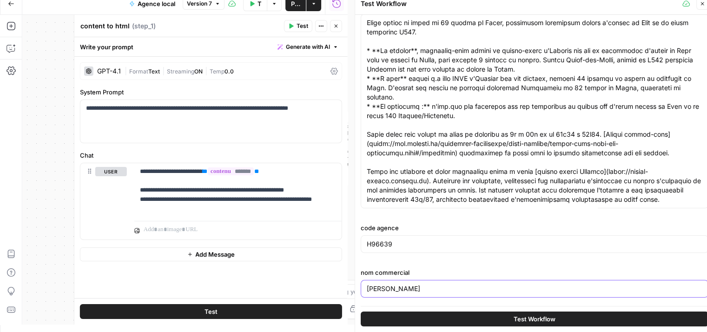
click at [460, 291] on input "EIRL MATHIEU JULIENNE" at bounding box center [535, 288] width 336 height 9
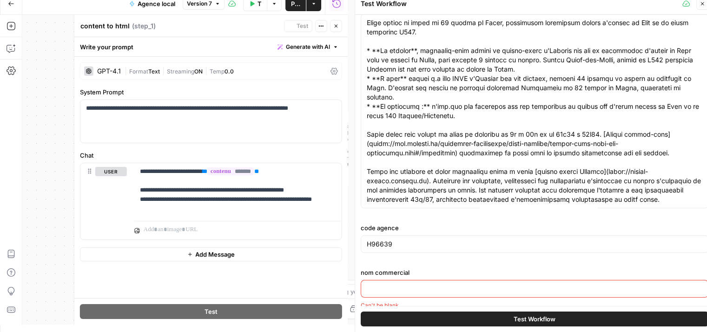
paste input "GALLY JONATHAN EI"
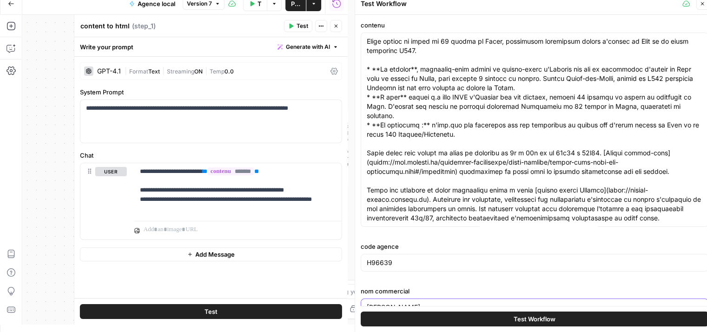
scroll to position [19, 0]
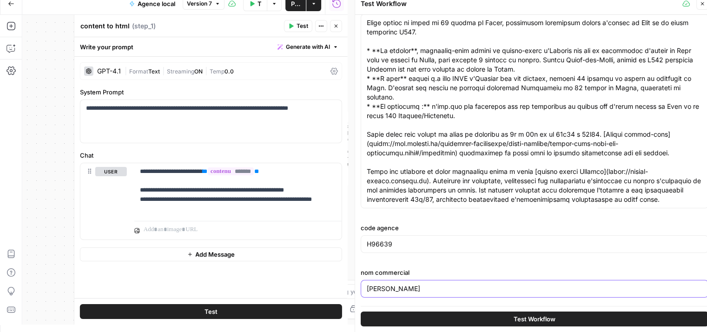
type input "GALLY JONATHAN EI"
click at [551, 320] on span "Test Workflow" at bounding box center [535, 318] width 42 height 9
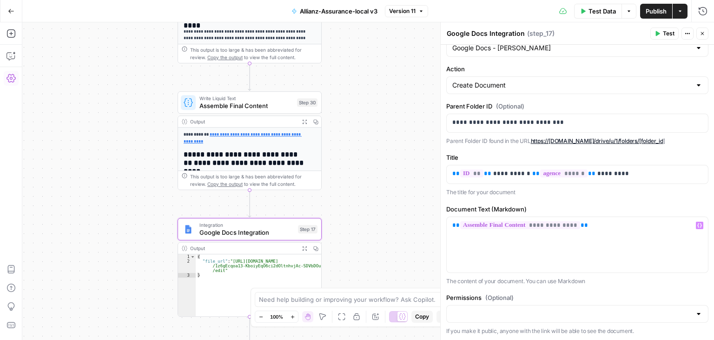
scroll to position [71, 0]
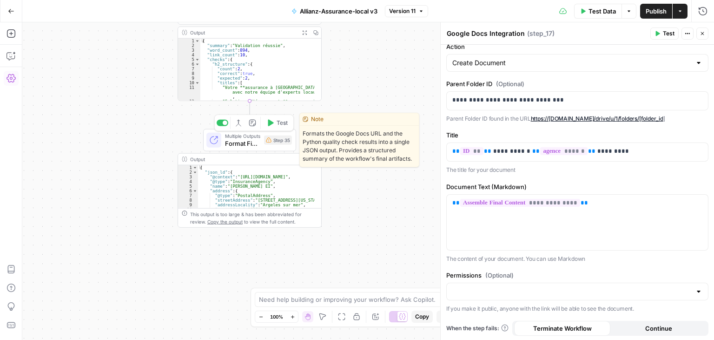
click at [239, 137] on span "Multiple Outputs" at bounding box center [242, 135] width 35 height 7
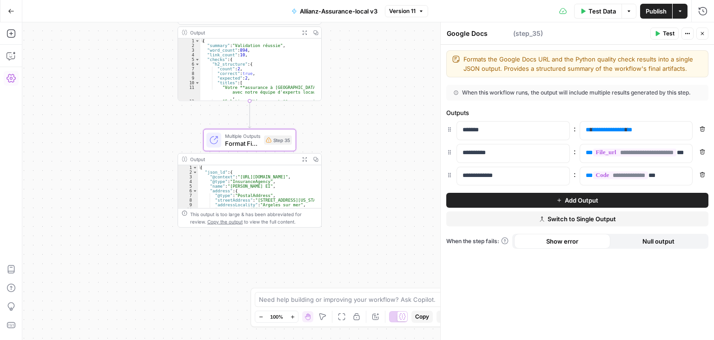
type textarea "Format Final Output"
click at [705, 129] on span "Remove" at bounding box center [705, 129] width 0 height 0
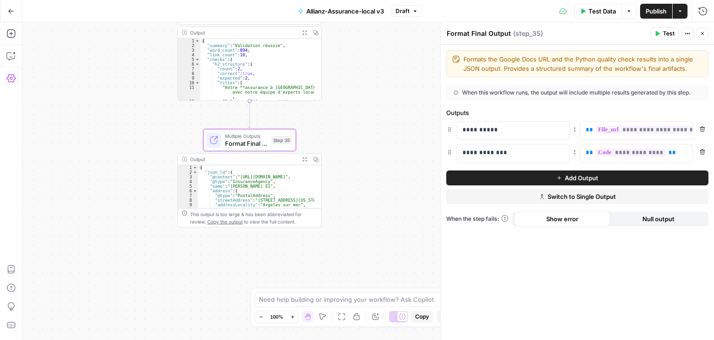
click at [658, 9] on span "Publish" at bounding box center [656, 11] width 21 height 9
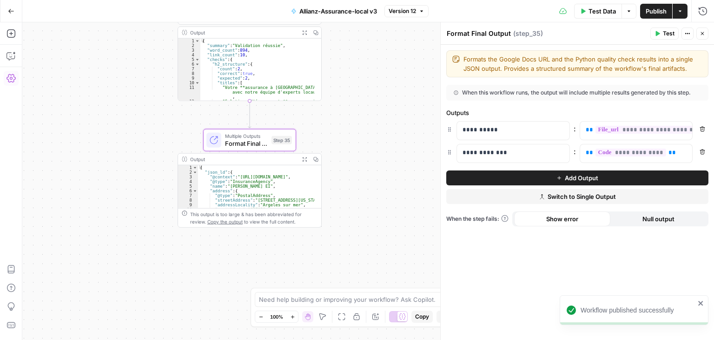
click at [356, 189] on div "**********" at bounding box center [368, 180] width 692 height 317
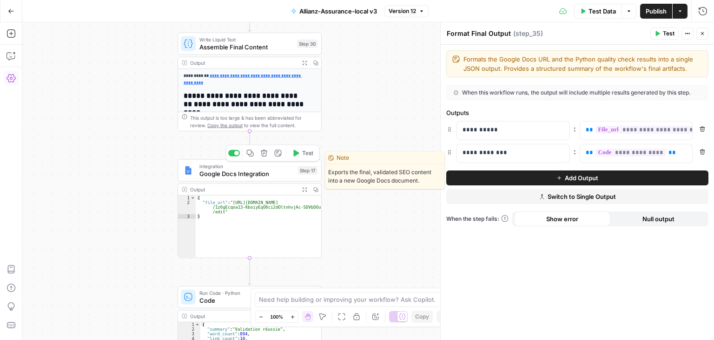
click at [217, 181] on div "Integration Google Docs Integration Step 17 Copy step Delete step Edit Note Test" at bounding box center [250, 170] width 144 height 22
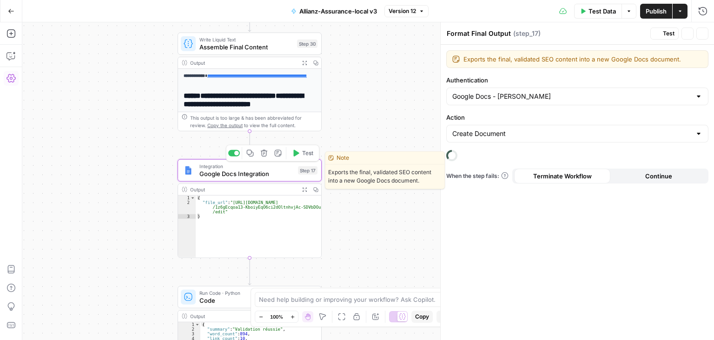
type textarea "Google Docs Integration"
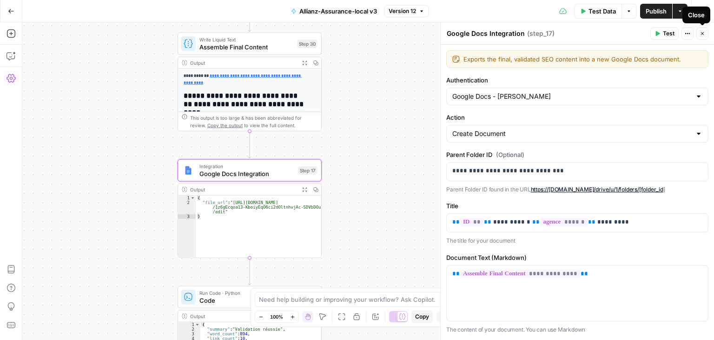
click at [703, 34] on icon "button" at bounding box center [703, 34] width 6 height 6
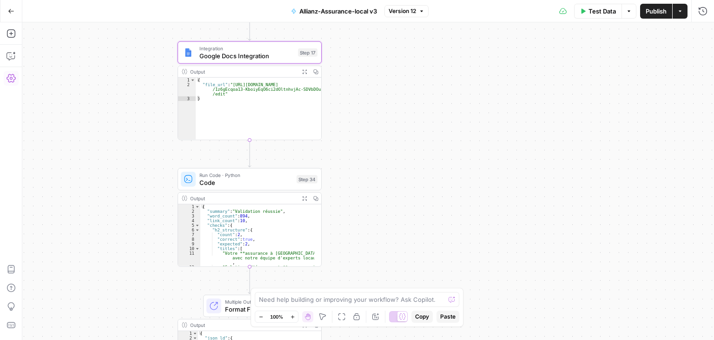
click at [656, 13] on span "Publish" at bounding box center [656, 11] width 21 height 9
